Goal: Find specific page/section: Find specific page/section

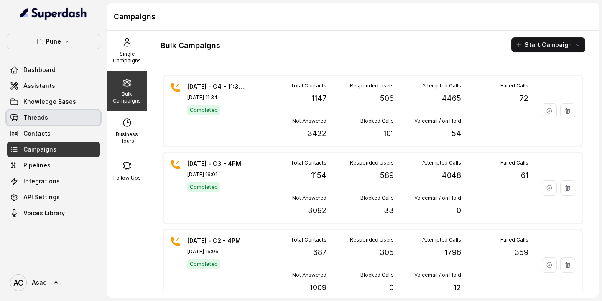
click at [52, 118] on link "Threads" at bounding box center [54, 117] width 94 height 15
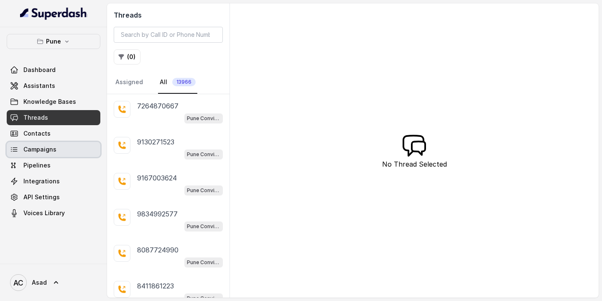
click at [43, 149] on span "Campaigns" at bounding box center [39, 149] width 33 height 8
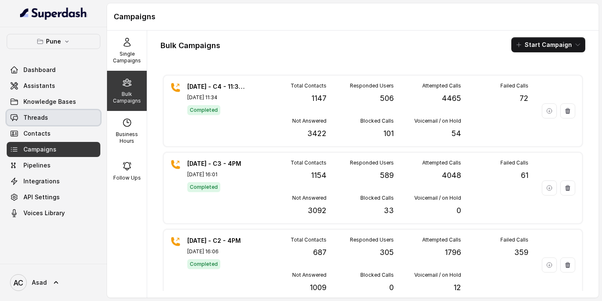
click at [41, 120] on span "Threads" at bounding box center [35, 117] width 25 height 8
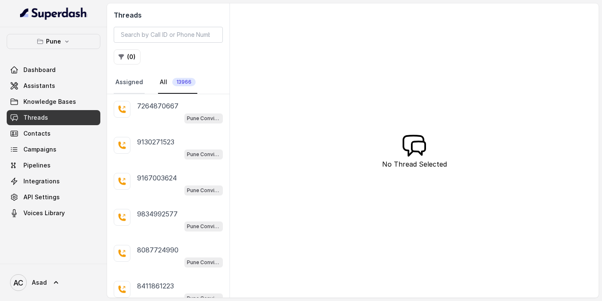
click at [131, 90] on link "Assigned" at bounding box center [129, 82] width 31 height 23
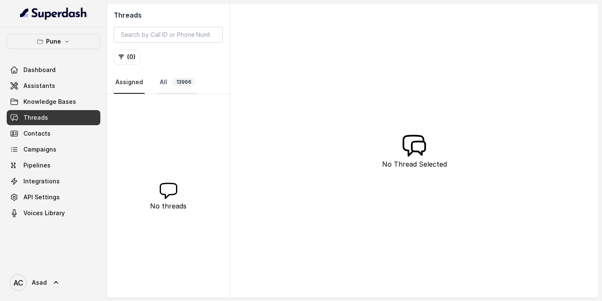
click at [176, 85] on span "13966" at bounding box center [183, 82] width 23 height 8
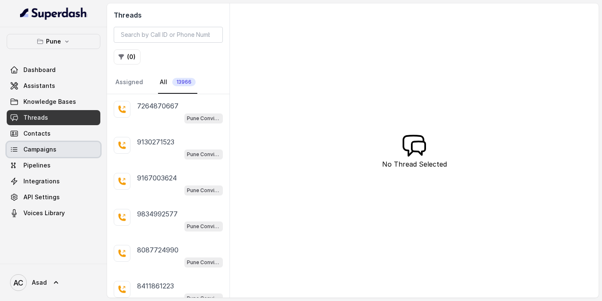
click at [40, 151] on span "Campaigns" at bounding box center [39, 149] width 33 height 8
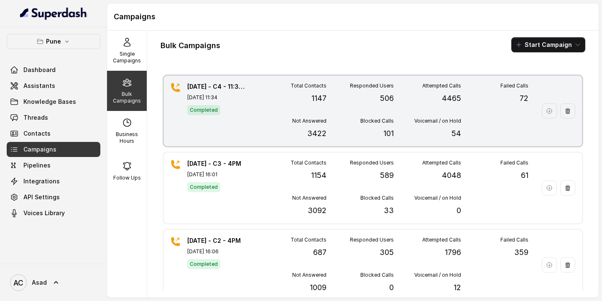
click at [203, 95] on p "[DATE] 11:34" at bounding box center [216, 97] width 59 height 7
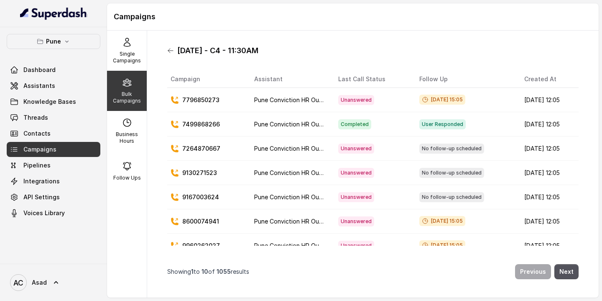
click at [171, 51] on icon at bounding box center [170, 50] width 7 height 7
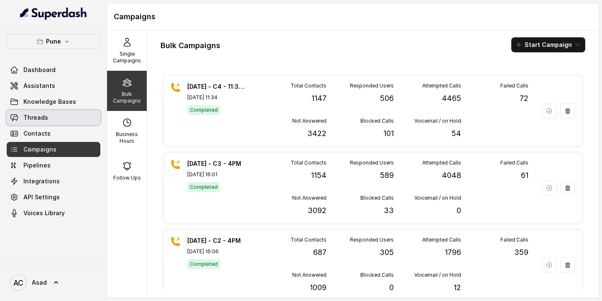
click at [40, 115] on span "Threads" at bounding box center [35, 117] width 25 height 8
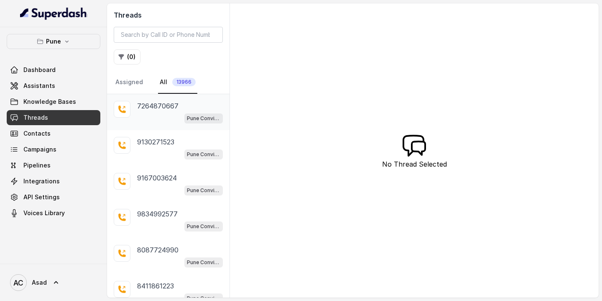
click at [172, 108] on p "7264870667" at bounding box center [157, 106] width 41 height 10
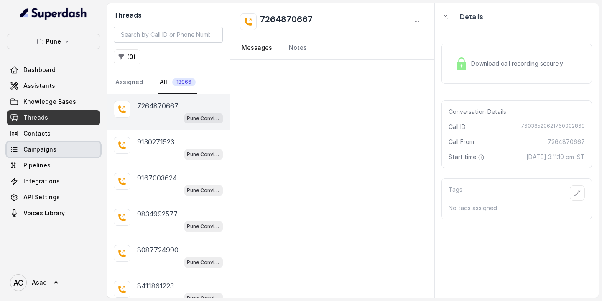
click at [34, 155] on link "Campaigns" at bounding box center [54, 149] width 94 height 15
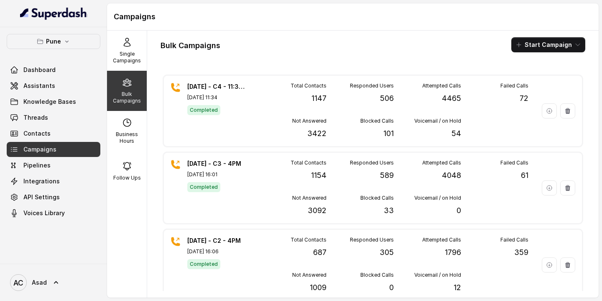
click at [130, 83] on icon at bounding box center [127, 82] width 10 height 10
click at [130, 46] on icon at bounding box center [127, 42] width 10 height 10
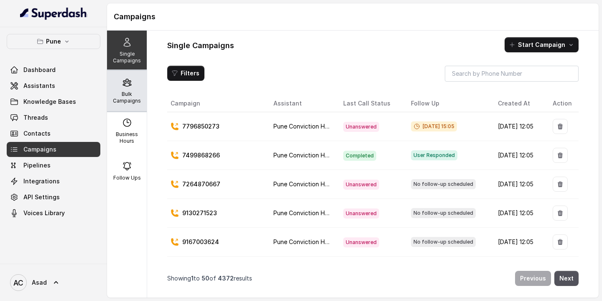
click at [126, 89] on div "Bulk Campaigns" at bounding box center [127, 91] width 40 height 40
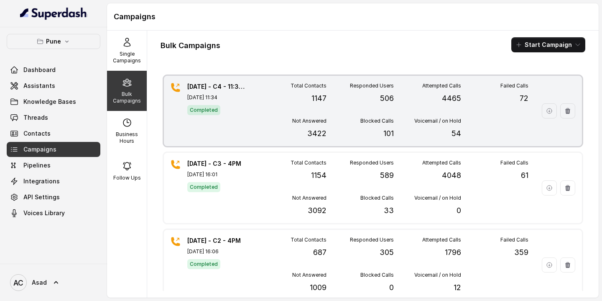
click at [248, 97] on div "8.10.25 - C4 - 11:30AM Oct 08, 2025, 11:34 Completed Total Contacts 1147 Respon…" at bounding box center [373, 111] width 418 height 70
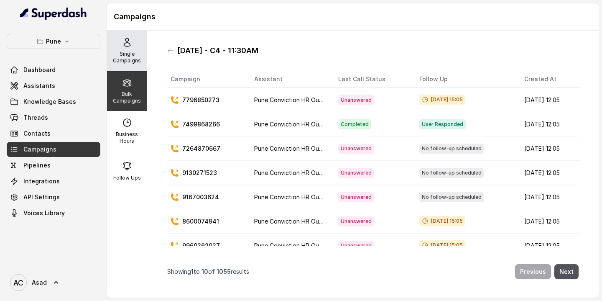
click at [121, 44] on div "Single Campaigns" at bounding box center [127, 51] width 40 height 40
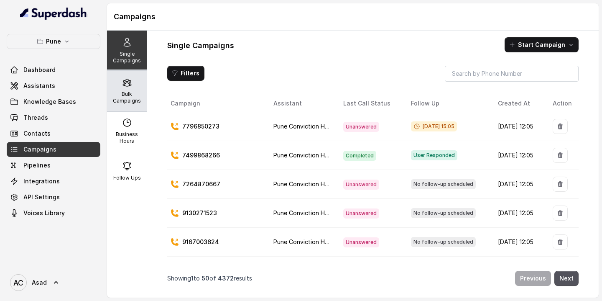
click at [127, 91] on p "Bulk Campaigns" at bounding box center [126, 97] width 33 height 13
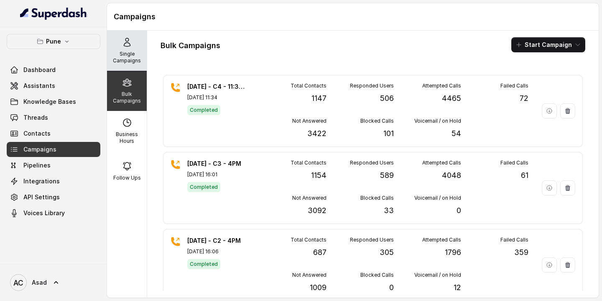
click at [129, 56] on p "Single Campaigns" at bounding box center [126, 57] width 33 height 13
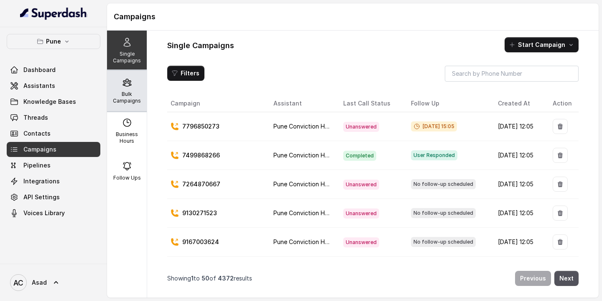
click at [124, 99] on p "Bulk Campaigns" at bounding box center [126, 97] width 33 height 13
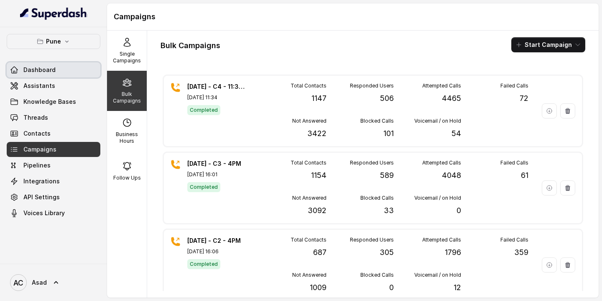
click at [49, 69] on span "Dashboard" at bounding box center [39, 70] width 32 height 8
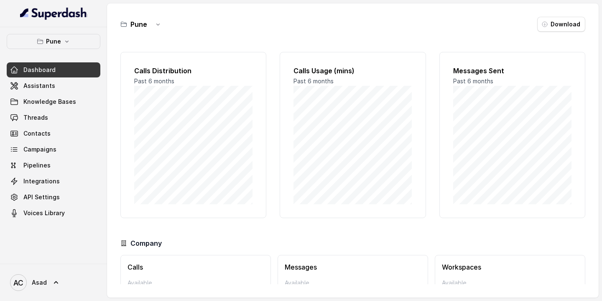
scroll to position [51, 0]
